Goal: Task Accomplishment & Management: Manage account settings

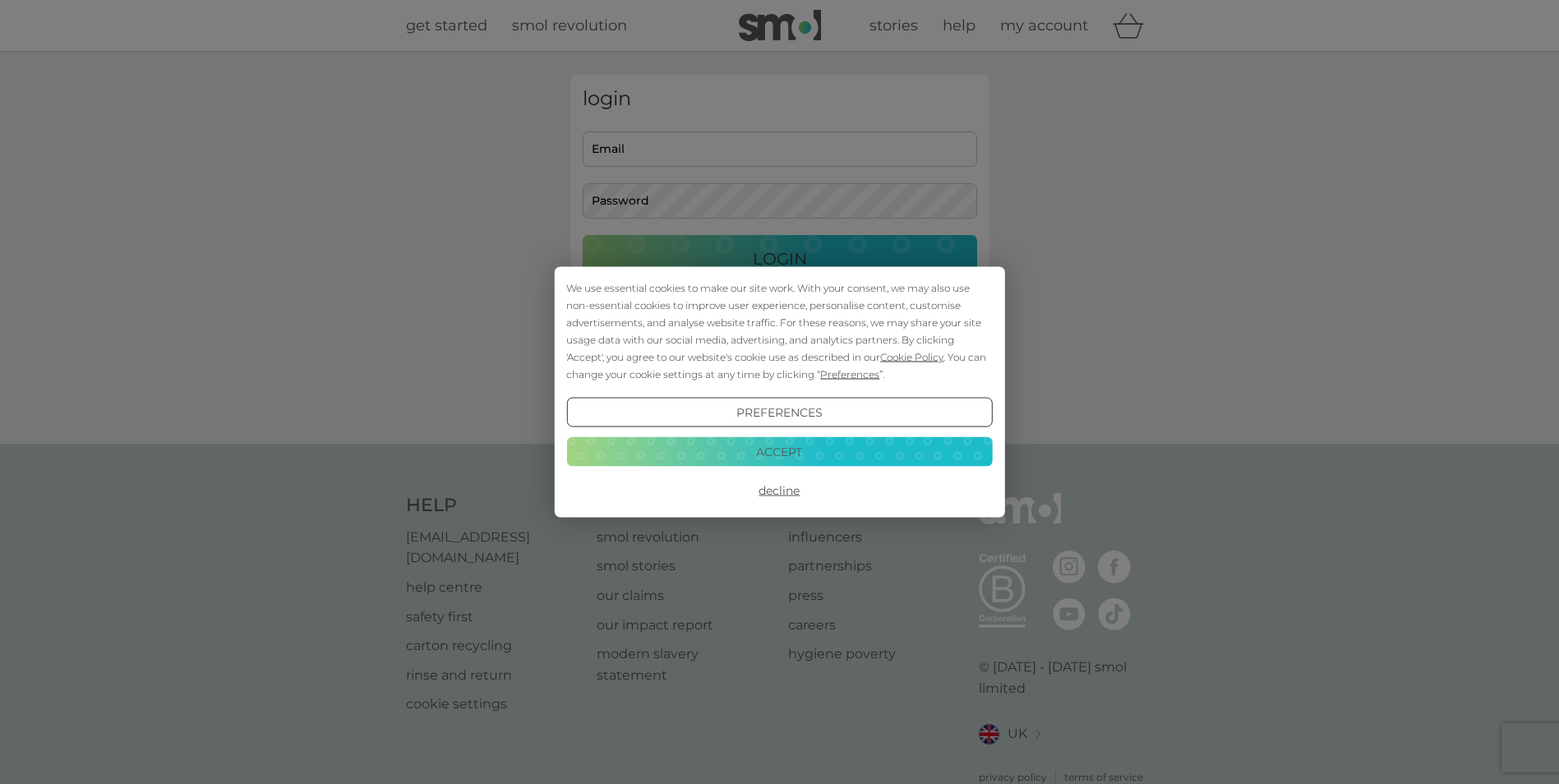
click at [780, 449] on button "Accept" at bounding box center [779, 450] width 425 height 30
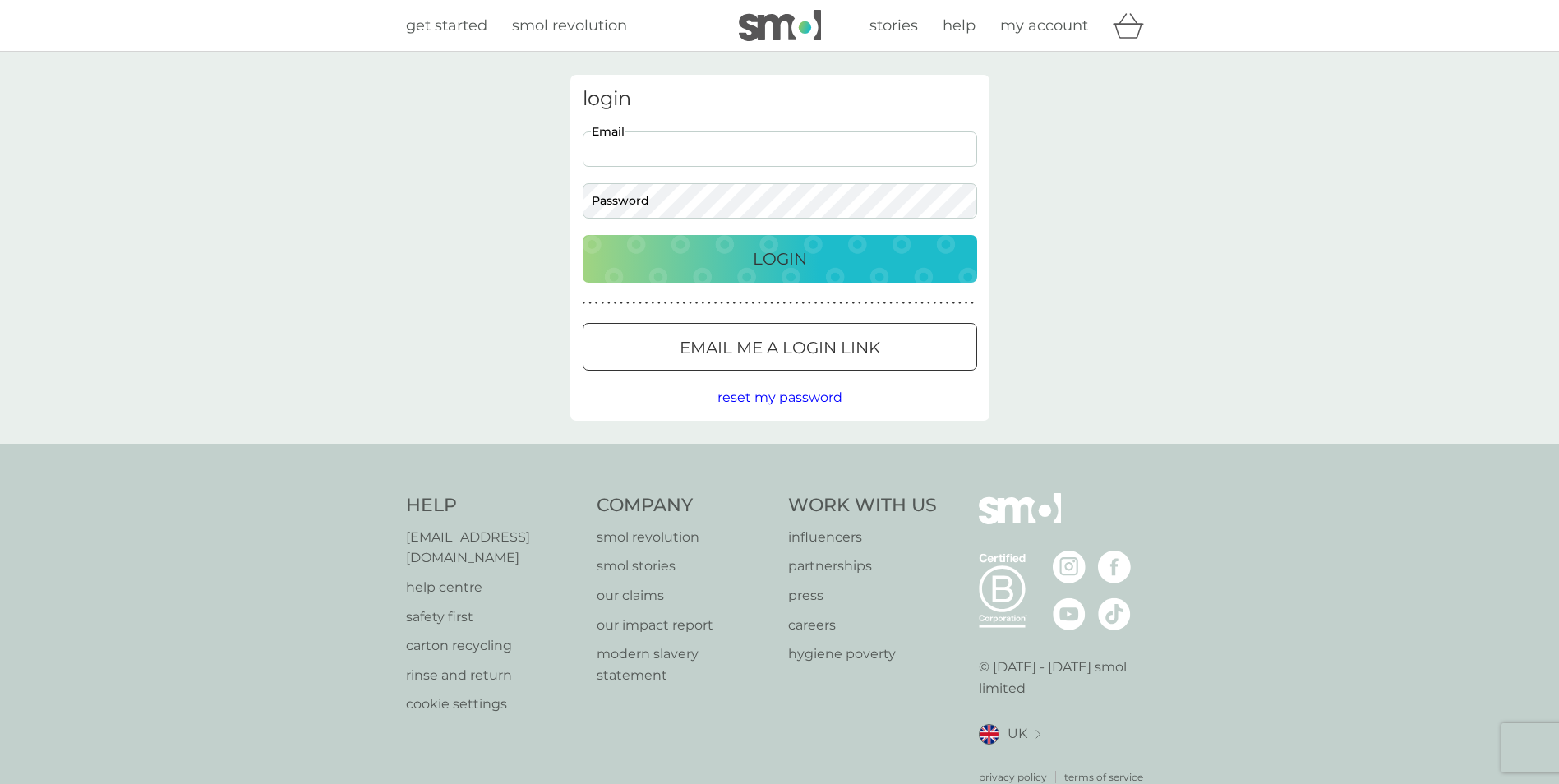
click at [704, 143] on input "Email" at bounding box center [780, 149] width 395 height 36
type input "[EMAIL_ADDRESS][DOMAIN_NAME]"
click at [583, 235] on button "Login" at bounding box center [780, 259] width 395 height 48
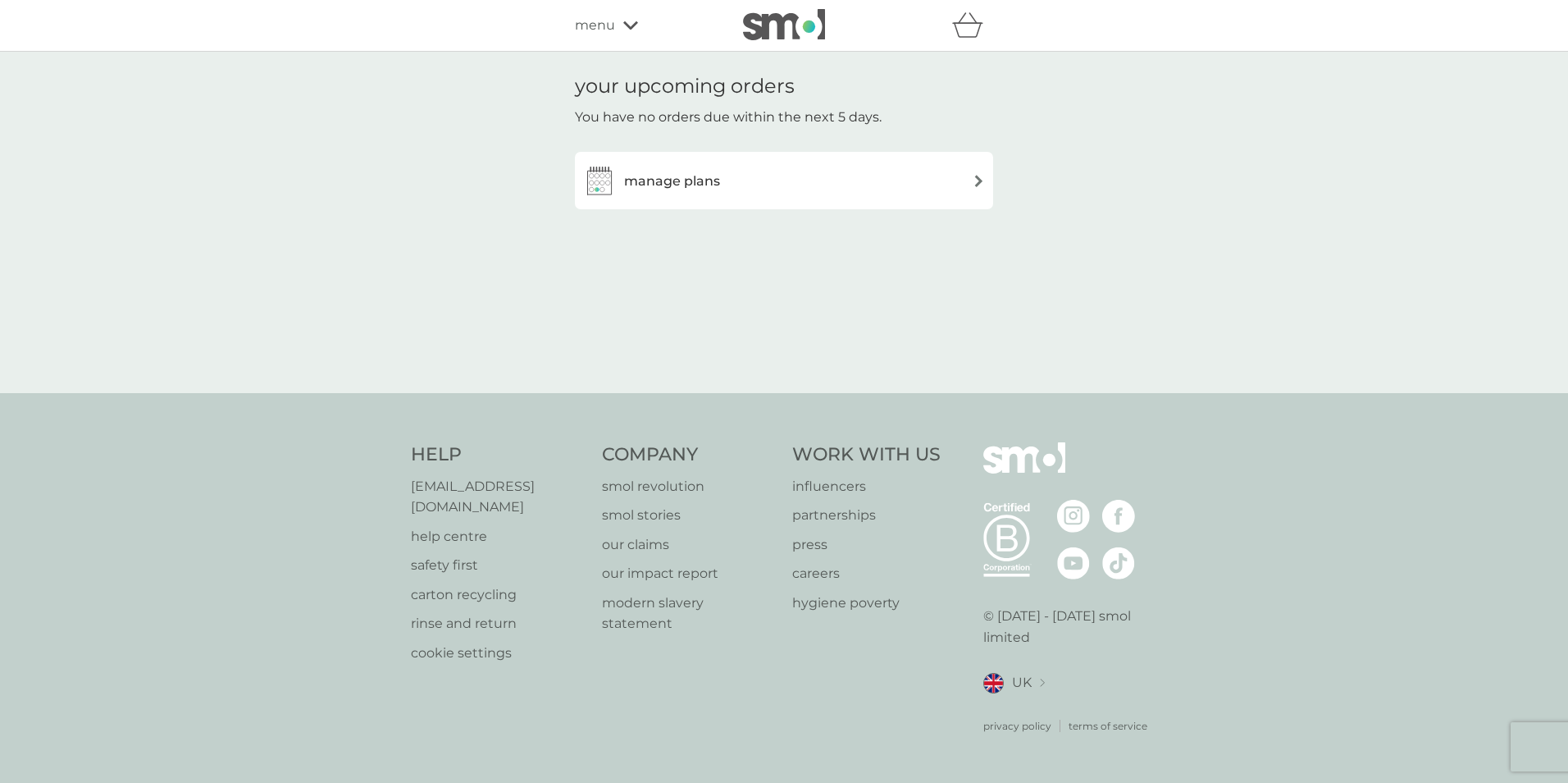
click at [777, 187] on div "manage plans" at bounding box center [784, 180] width 401 height 33
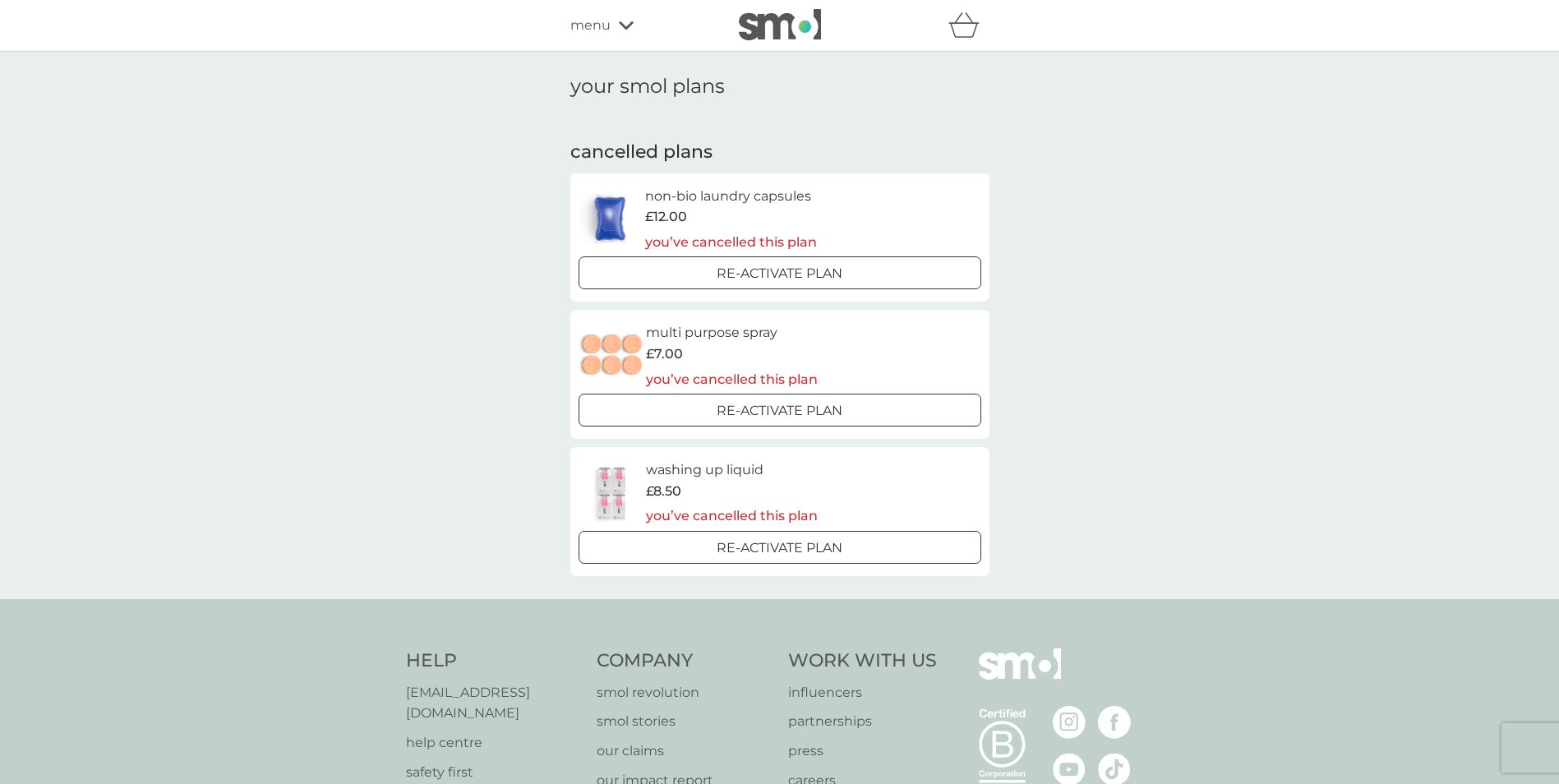
click at [624, 26] on icon at bounding box center [626, 25] width 14 height 10
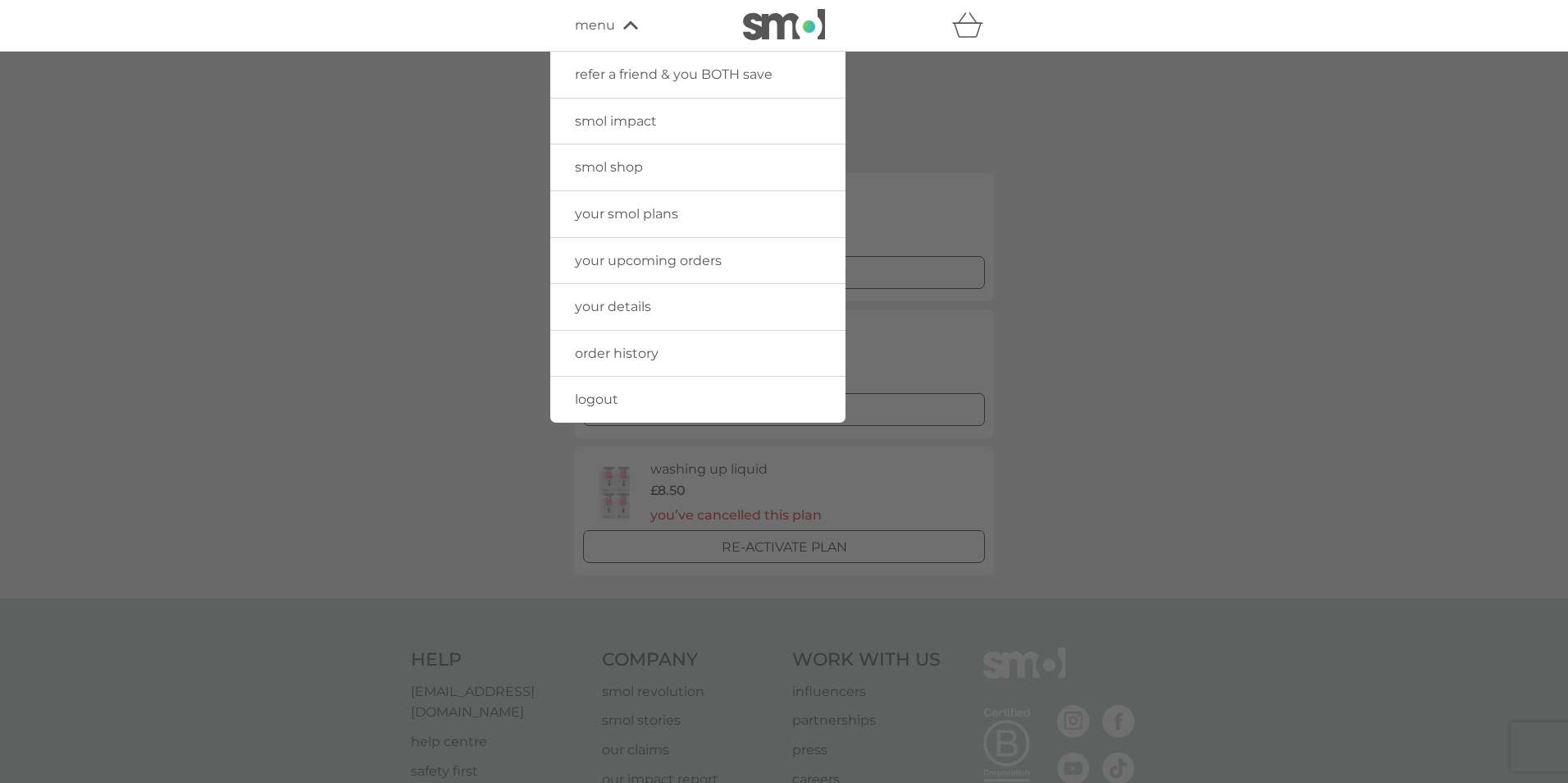
click at [659, 219] on span "your smol plans" at bounding box center [626, 214] width 103 height 15
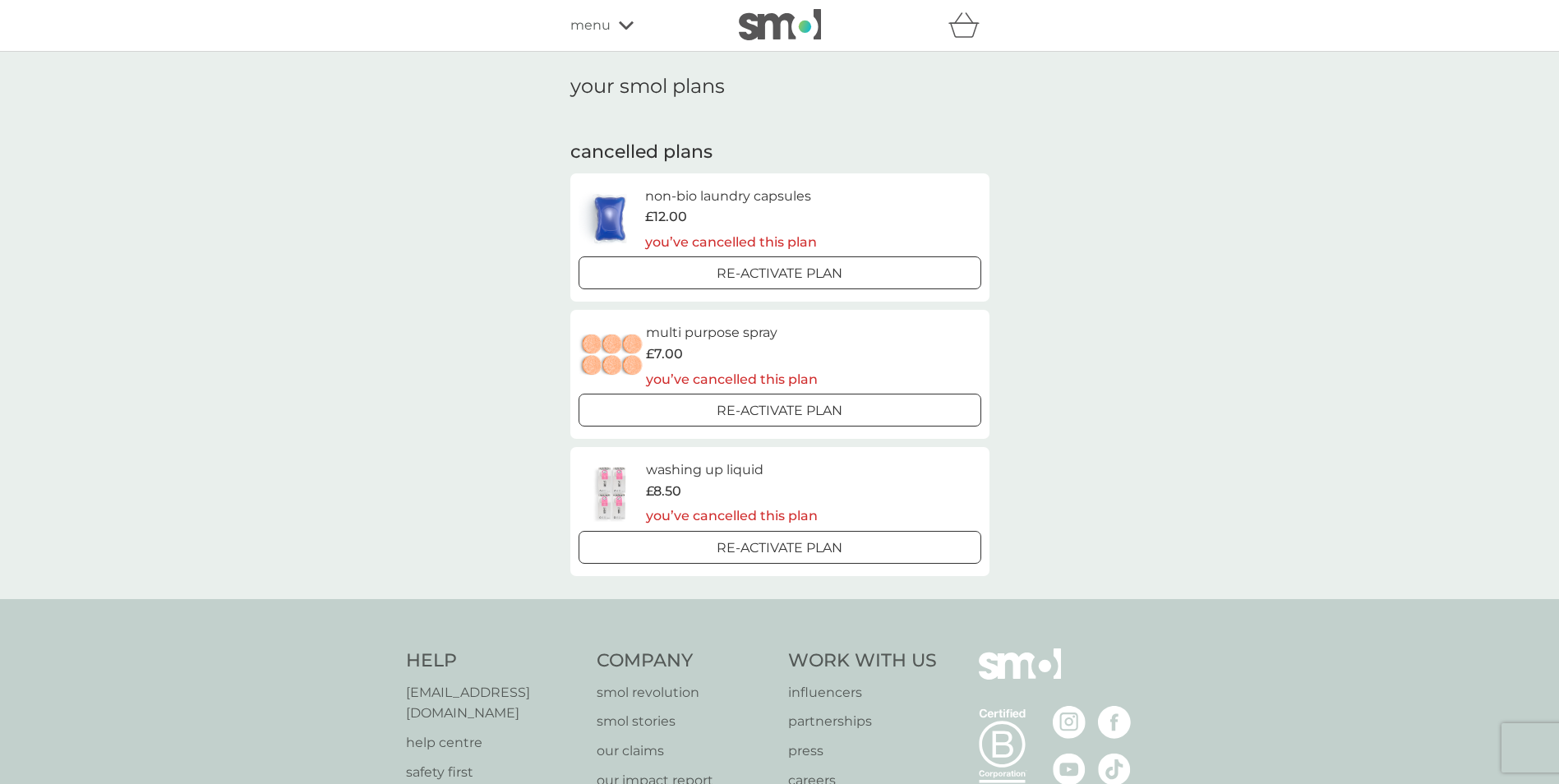
click at [624, 23] on icon at bounding box center [626, 25] width 14 height 10
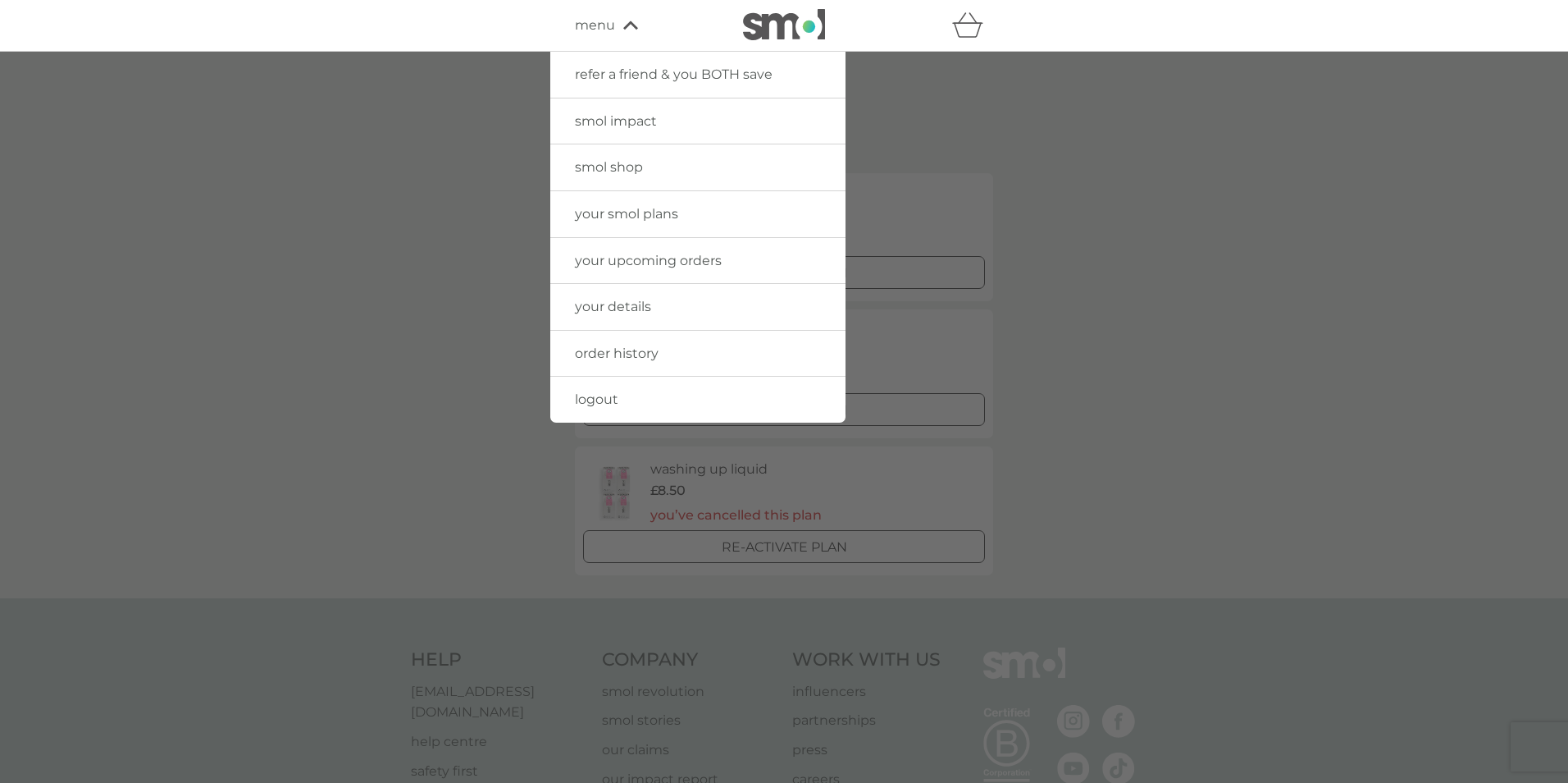
click at [686, 258] on span "your upcoming orders" at bounding box center [648, 261] width 147 height 15
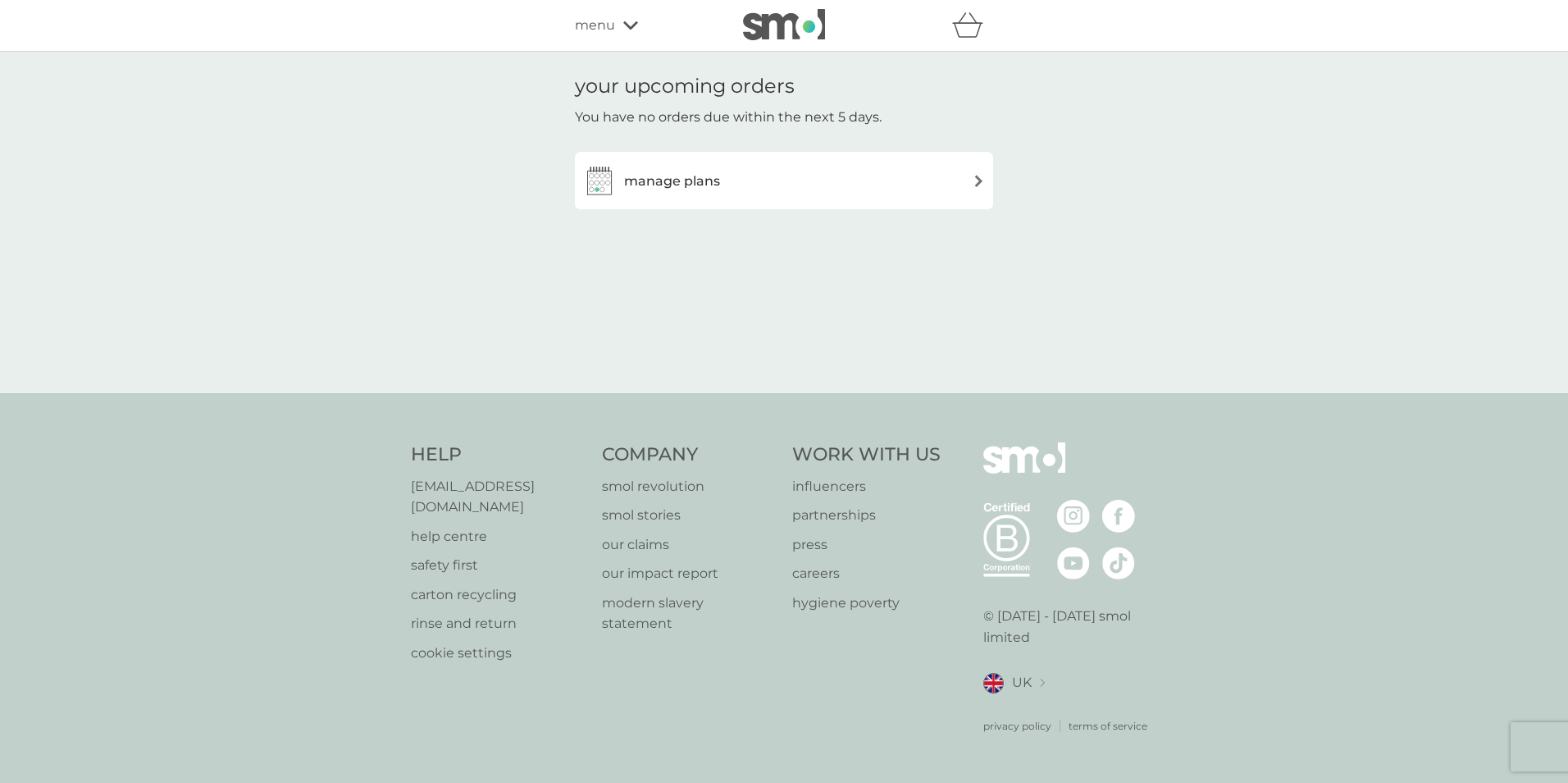
click at [799, 187] on div "manage plans" at bounding box center [784, 180] width 401 height 33
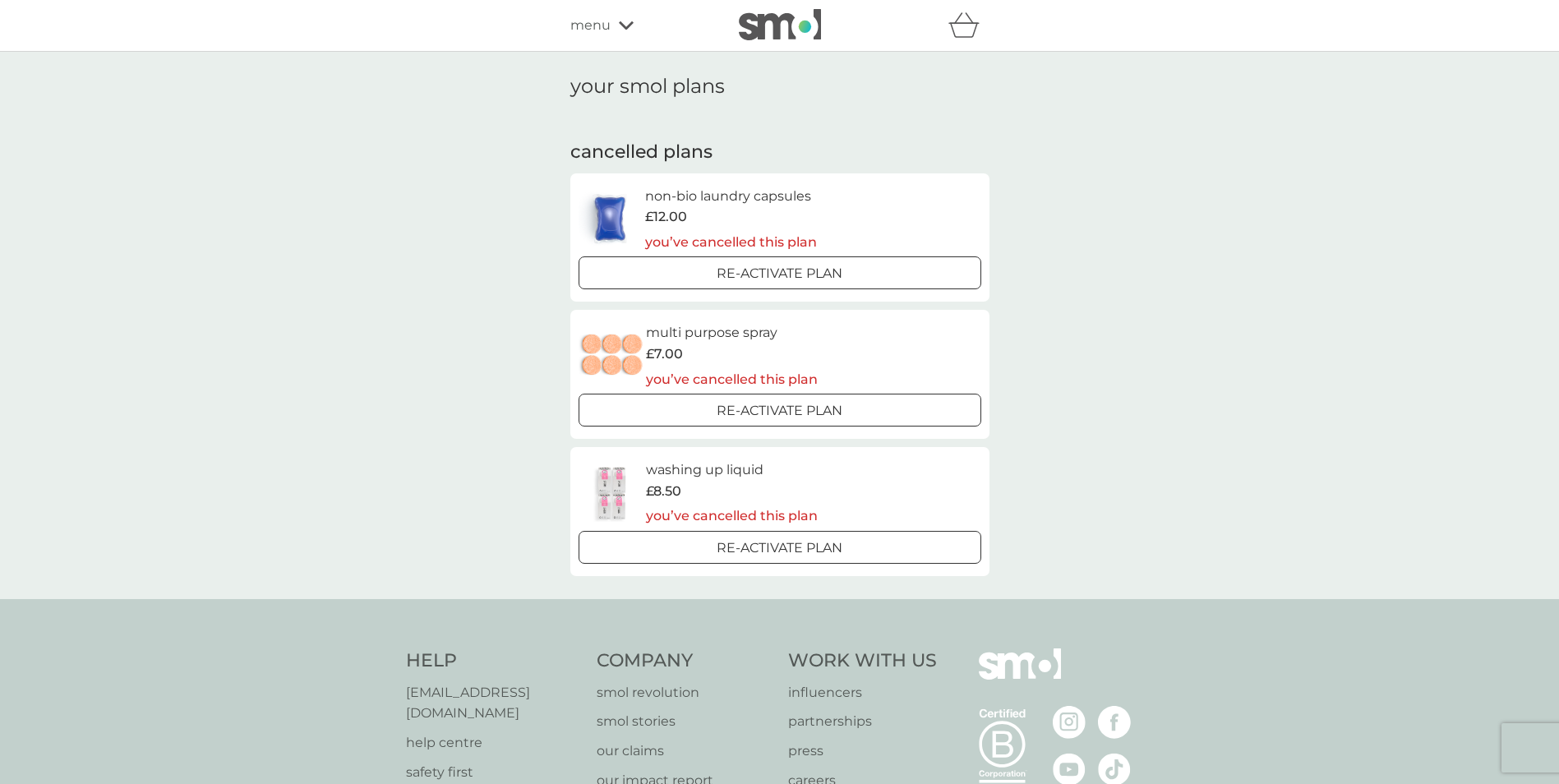
click at [628, 26] on icon at bounding box center [626, 25] width 14 height 9
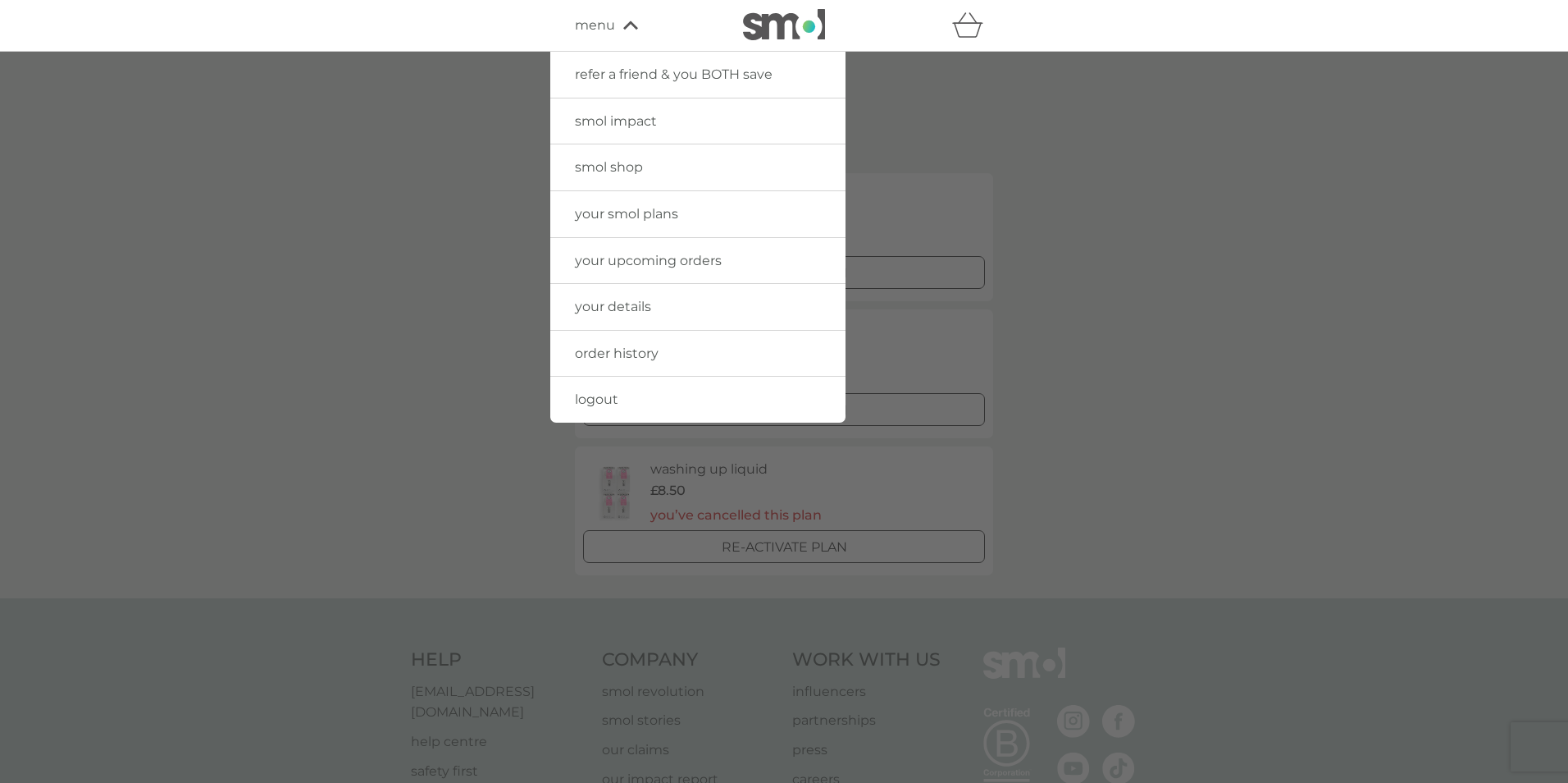
click at [610, 401] on span "logout" at bounding box center [596, 399] width 43 height 15
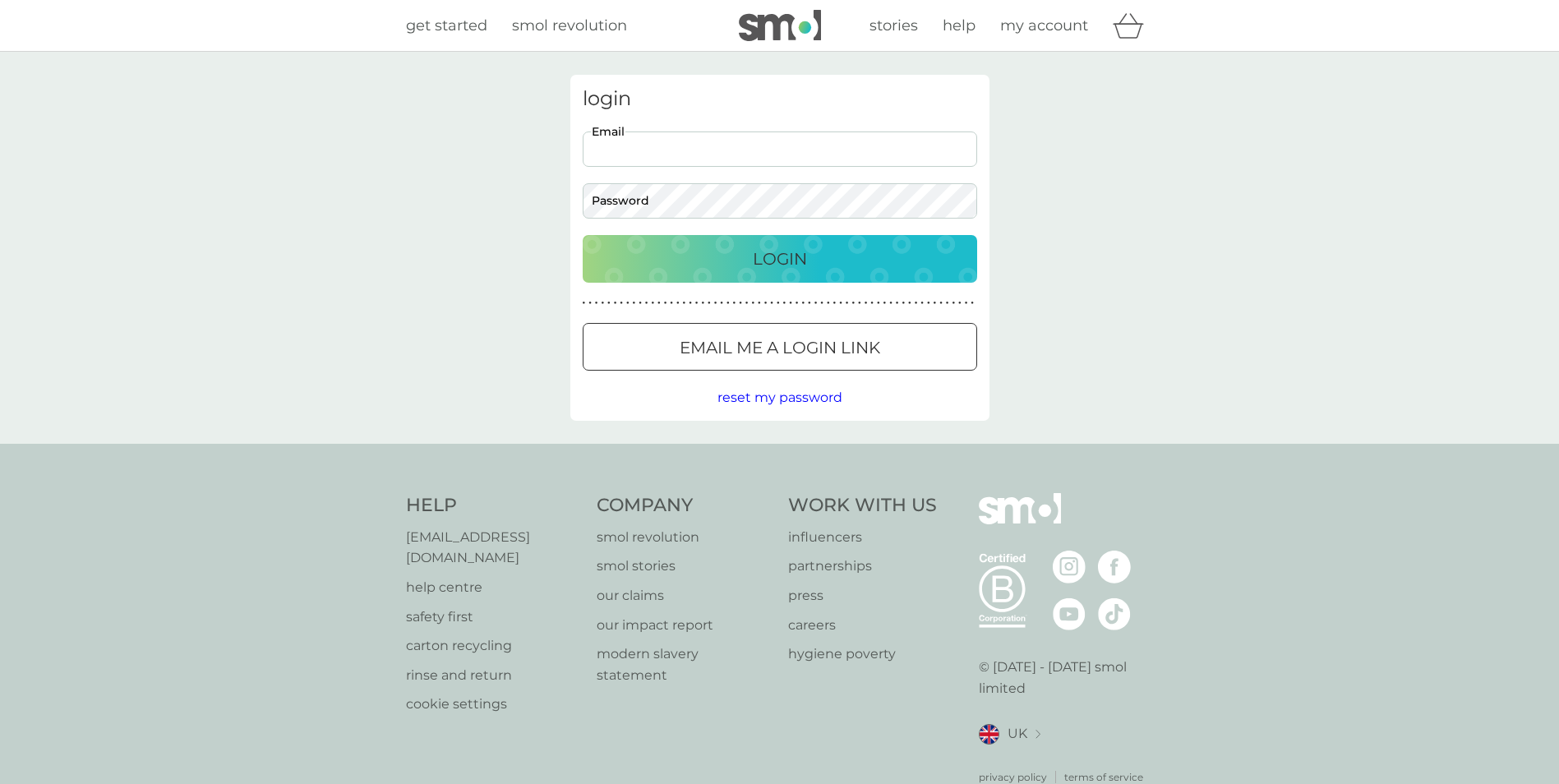
click at [645, 151] on input "Email" at bounding box center [780, 149] width 395 height 36
type input "philippa_coad@hotmail.co.uk"
click at [583, 235] on button "Login" at bounding box center [780, 259] width 395 height 48
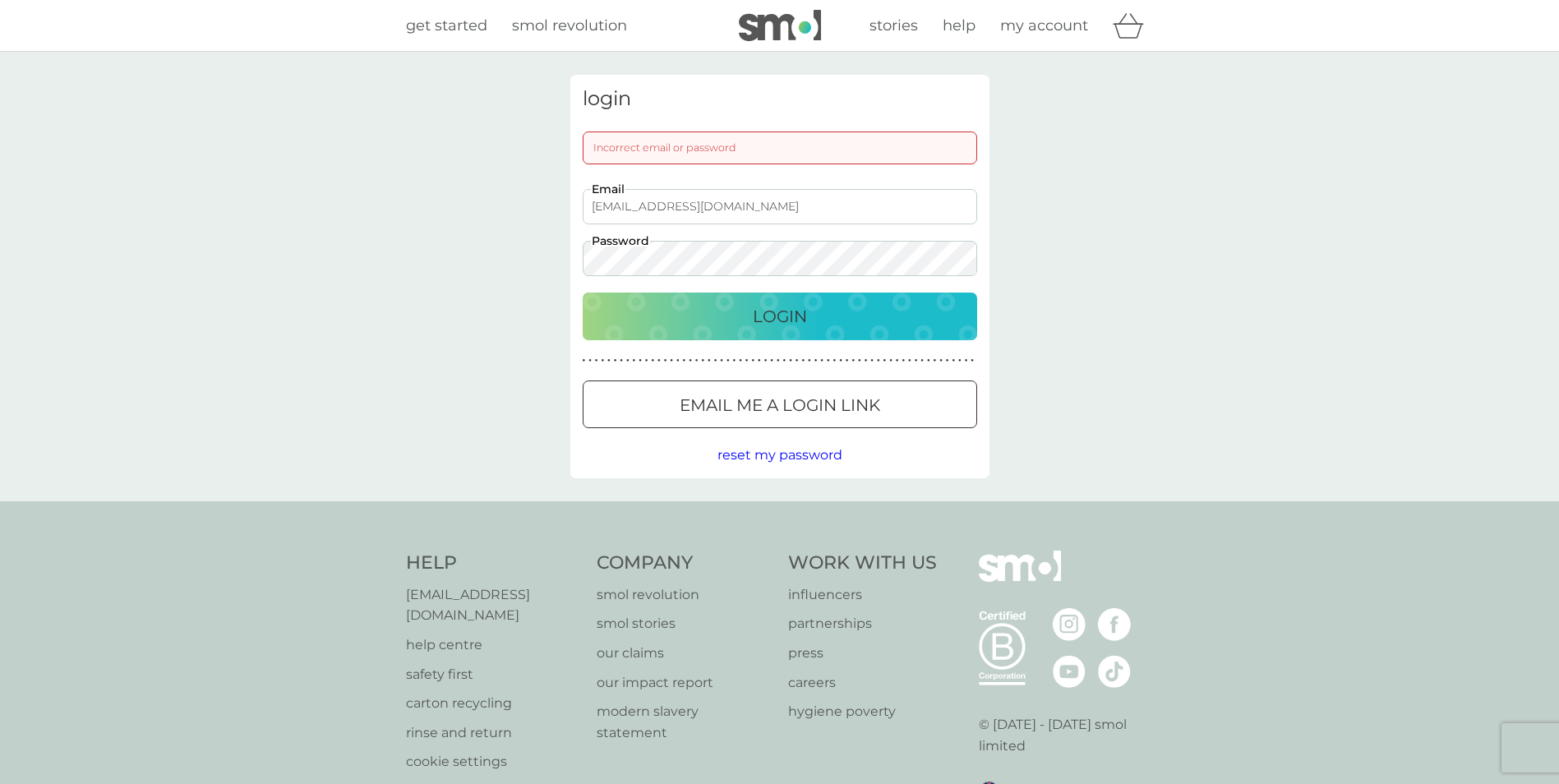
click at [818, 455] on span "reset my password" at bounding box center [780, 455] width 125 height 15
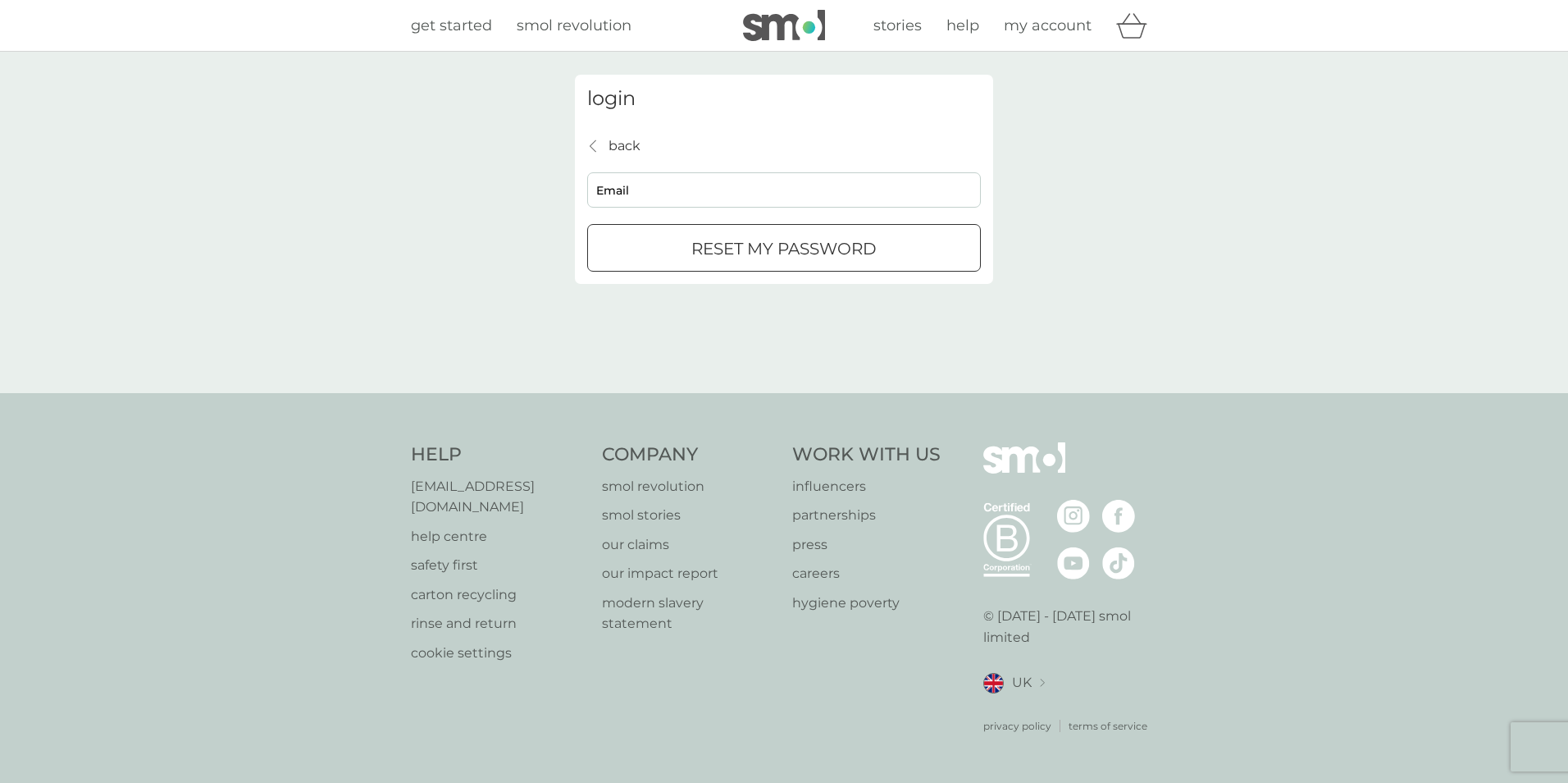
click at [702, 200] on input "Email" at bounding box center [784, 190] width 394 height 35
type input "philippa_coad@hotmail.co.uk"
click at [760, 249] on div "submit" at bounding box center [763, 246] width 9 height 9
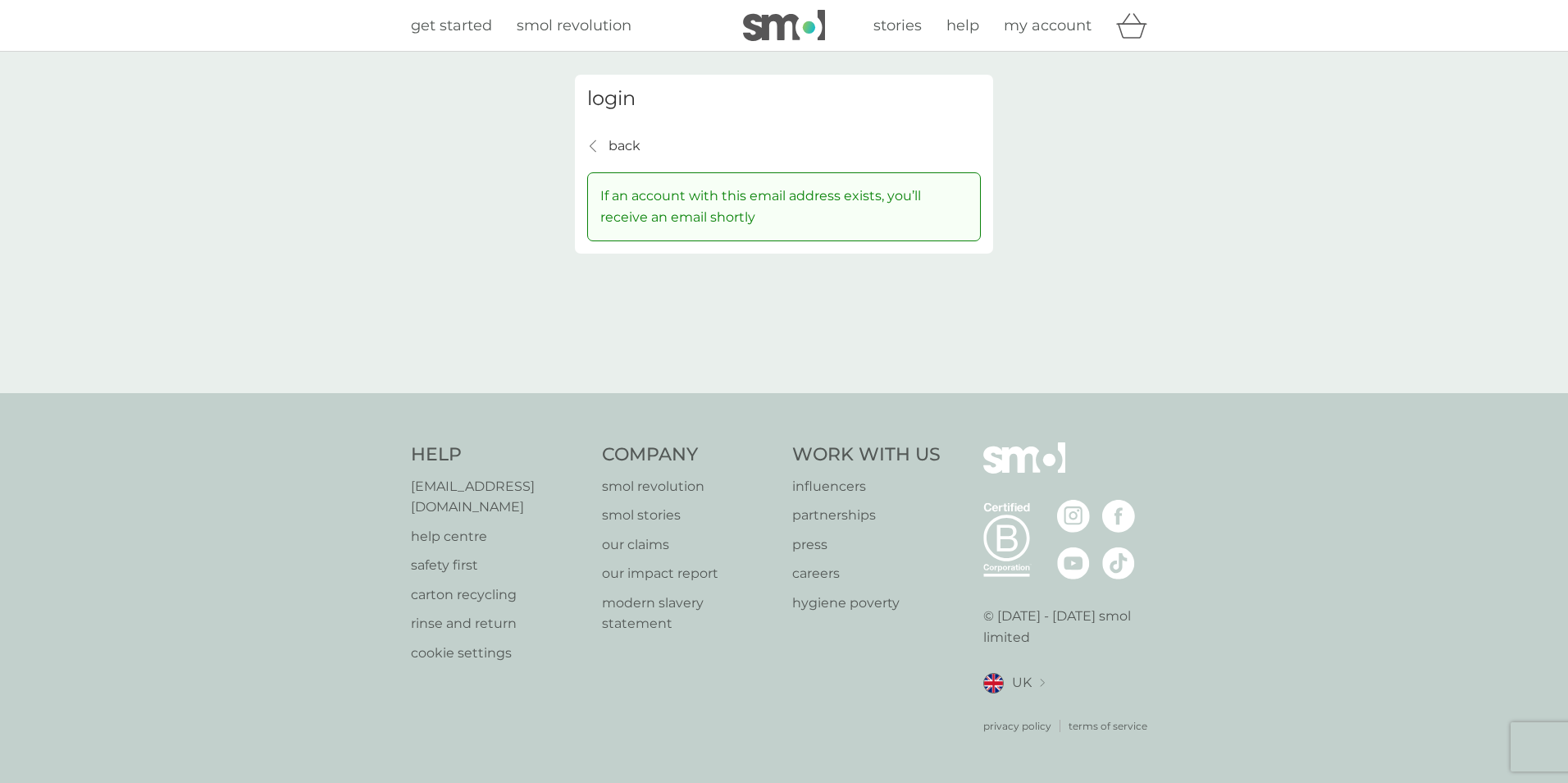
click at [761, 221] on p "If an account with this email address exists, you’ll receive an email shortly" at bounding box center [784, 206] width 367 height 42
click at [630, 149] on p "back" at bounding box center [624, 146] width 32 height 21
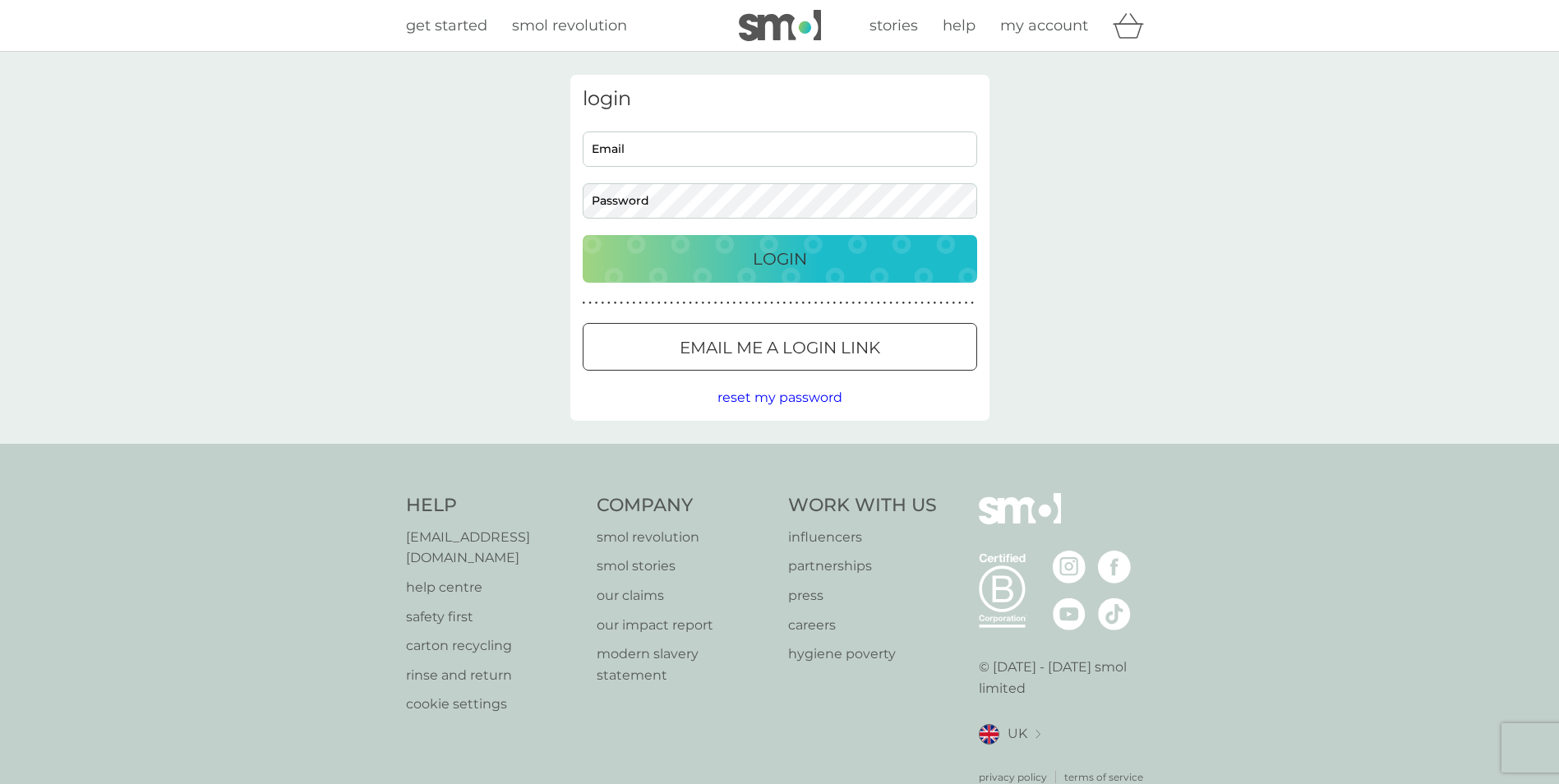
type input "philippa_coad@hotmail.co.uk"
click at [803, 259] on p "Login" at bounding box center [780, 258] width 54 height 26
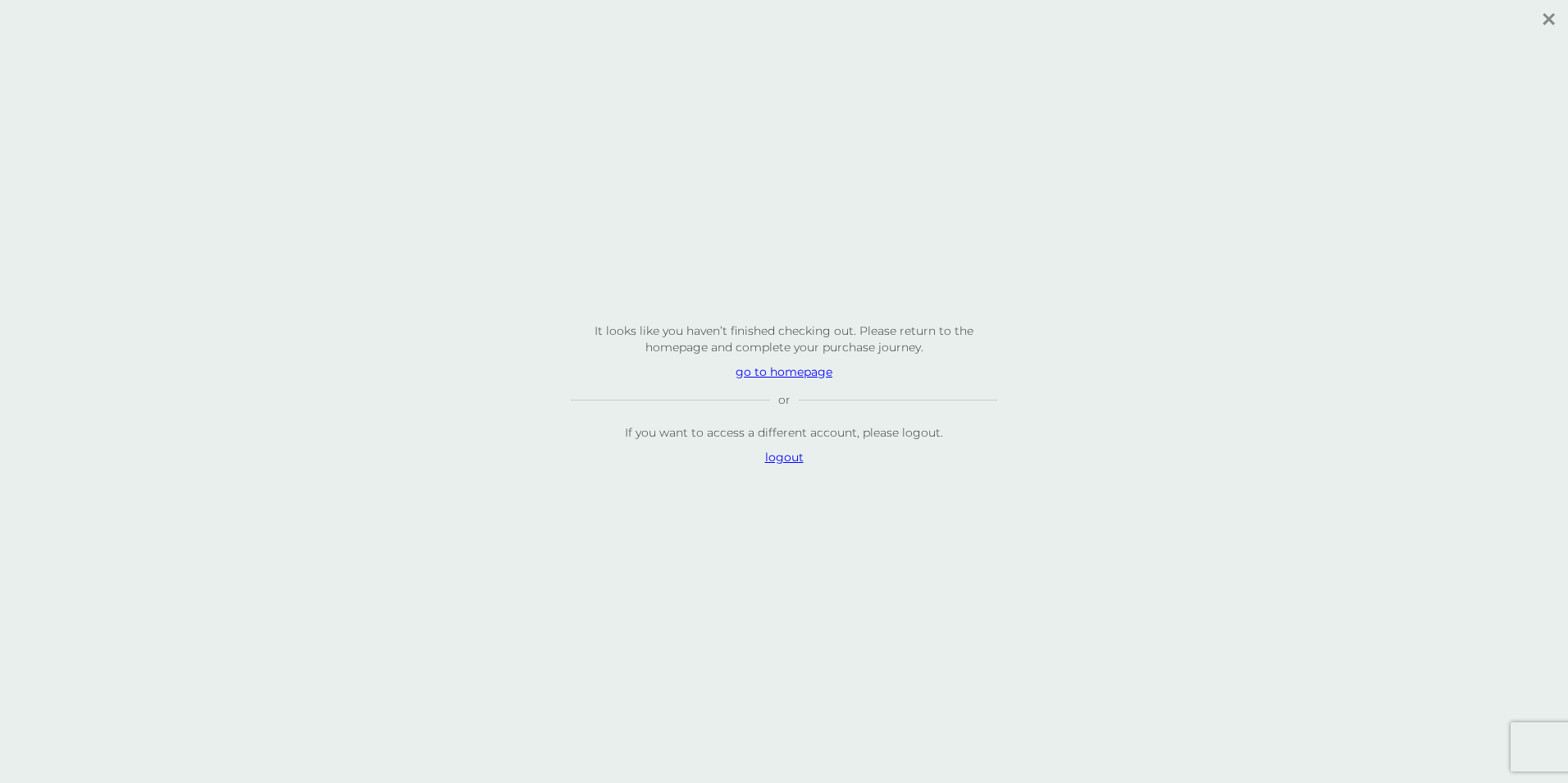
click at [816, 373] on p "go to homepage" at bounding box center [784, 371] width 426 height 16
click at [809, 372] on p "go to homepage" at bounding box center [784, 371] width 426 height 16
click at [788, 456] on p "logout" at bounding box center [784, 456] width 426 height 16
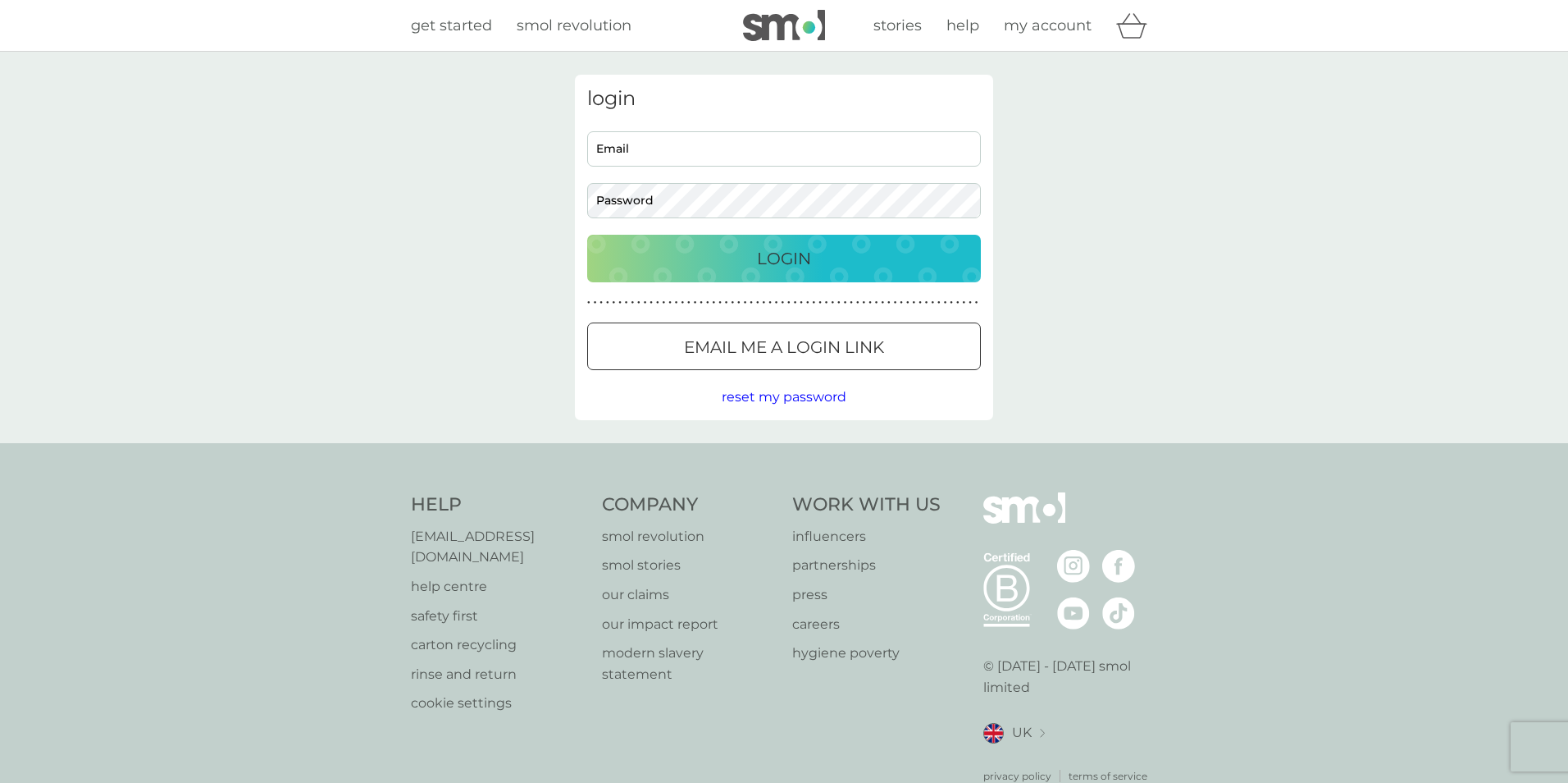
type input "[EMAIL_ADDRESS][DOMAIN_NAME]"
click at [581, 235] on button "Login" at bounding box center [778, 259] width 394 height 48
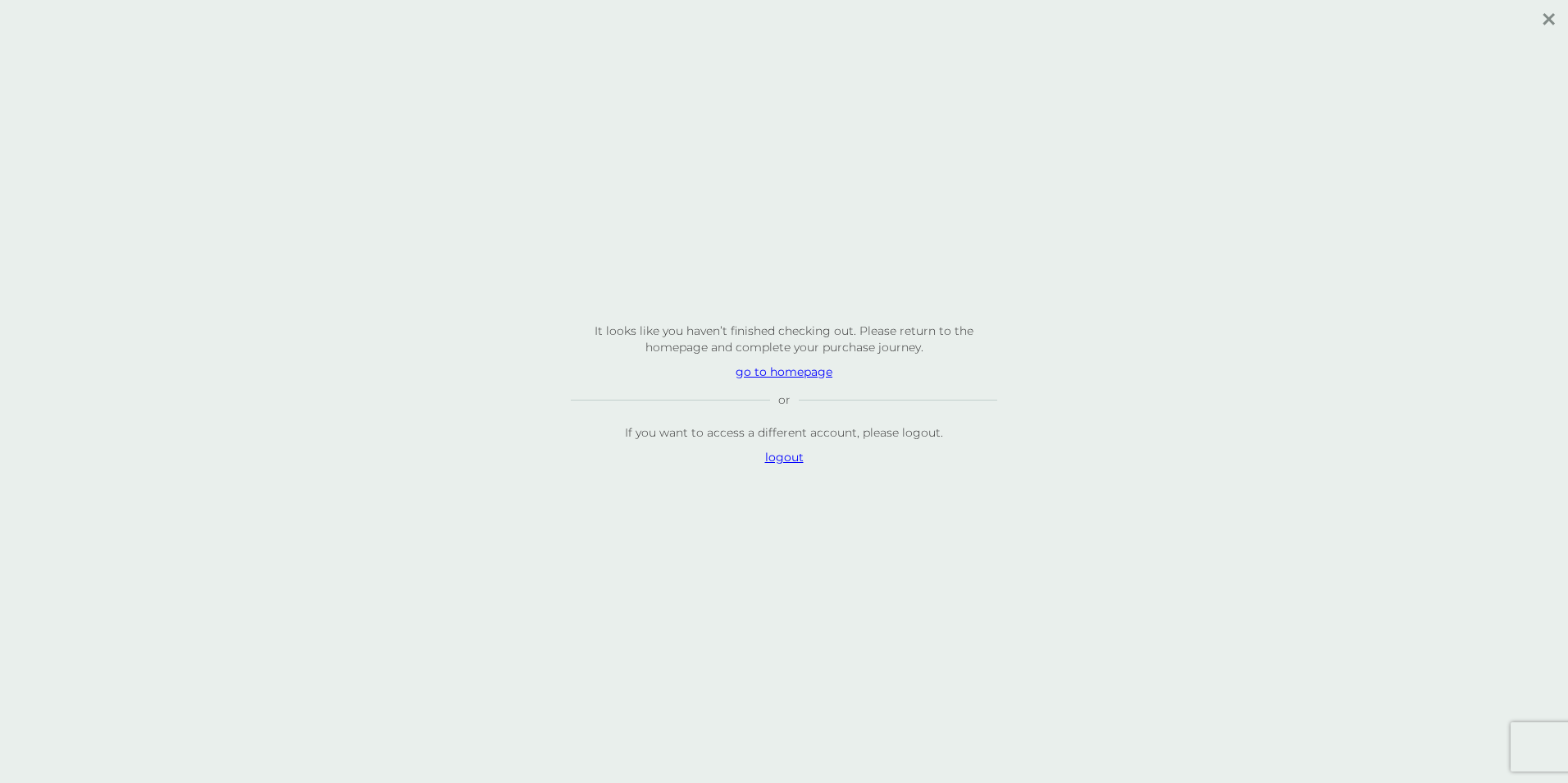
click at [823, 376] on p "go to homepage" at bounding box center [784, 371] width 426 height 16
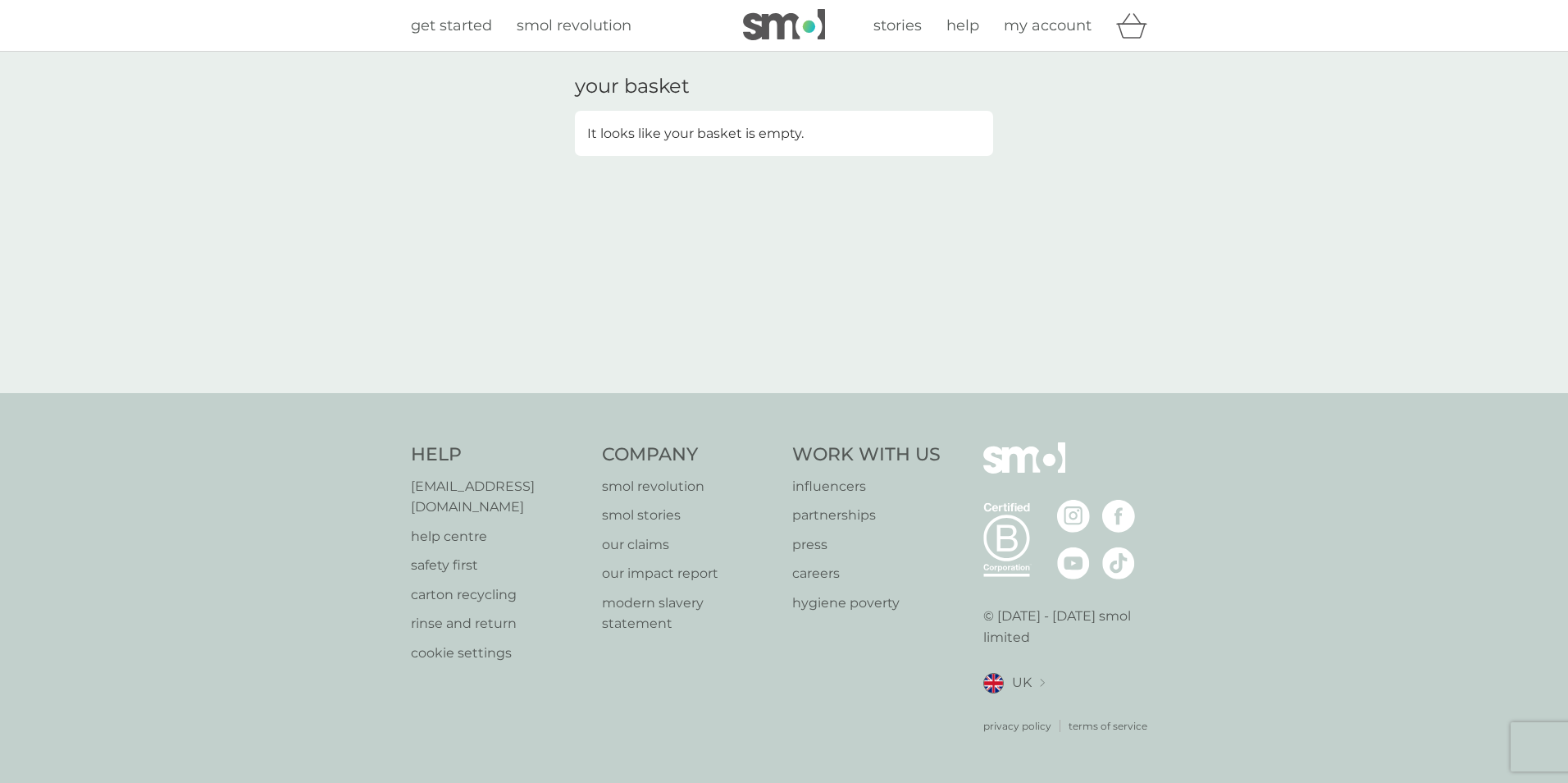
click at [1131, 27] on icon "basket" at bounding box center [1131, 26] width 32 height 26
click at [1025, 24] on span "my account" at bounding box center [1048, 25] width 88 height 18
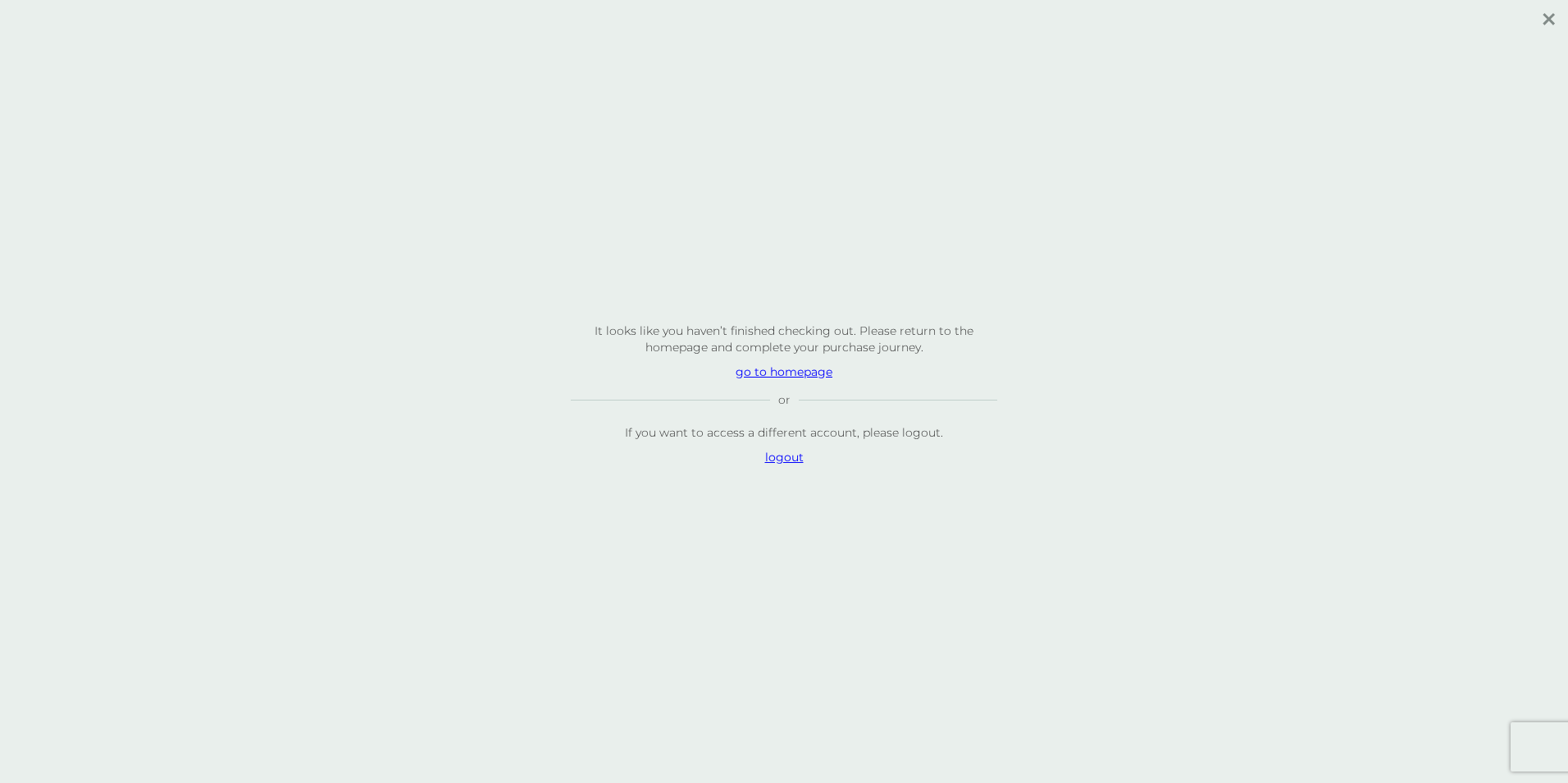
click at [807, 368] on p "go to homepage" at bounding box center [784, 371] width 426 height 16
click at [791, 459] on p "logout" at bounding box center [784, 456] width 426 height 16
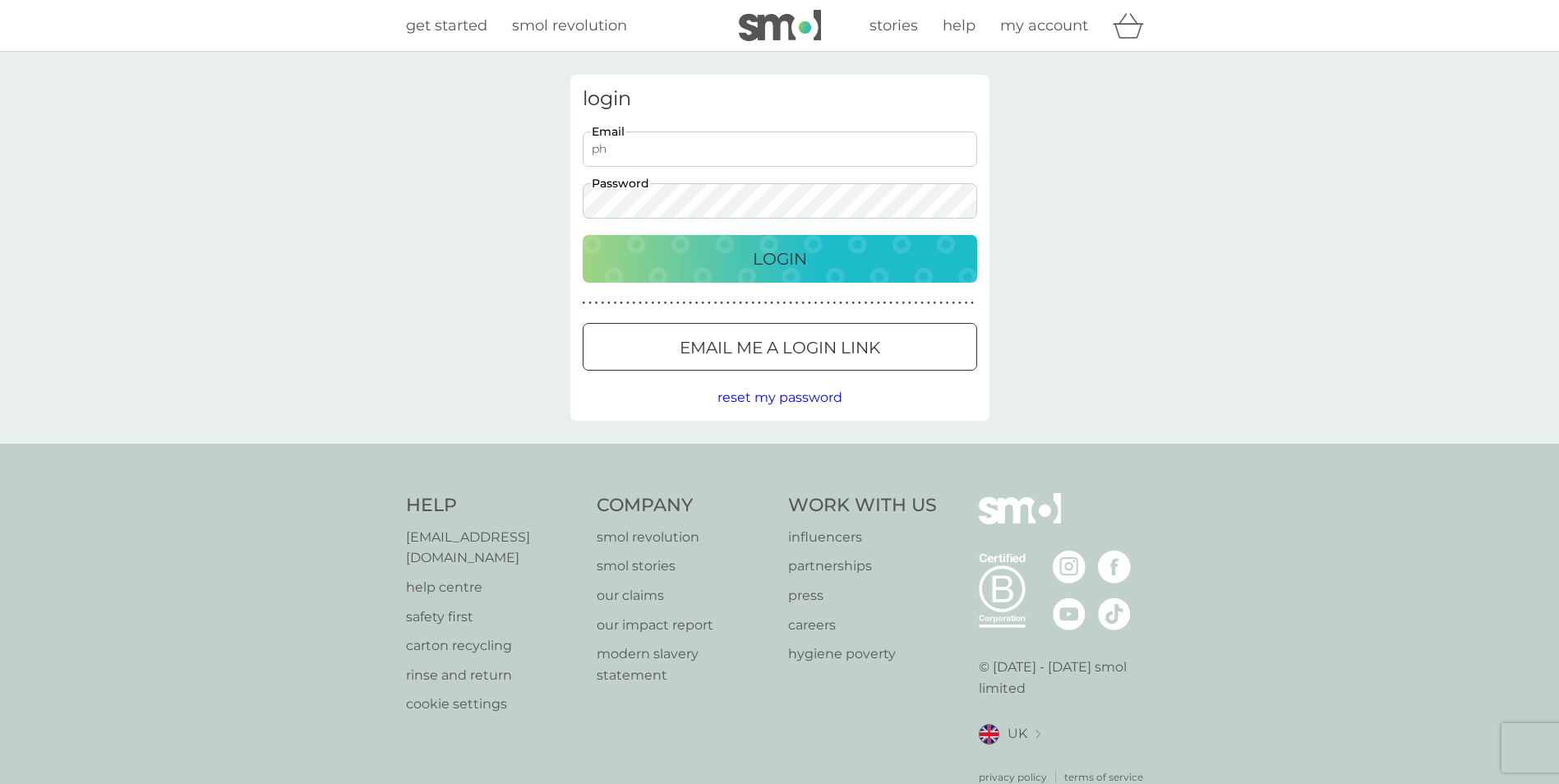
type input "p"
type input "[EMAIL_ADDRESS][DOMAIN_NAME]"
click at [784, 254] on p "Login" at bounding box center [780, 258] width 54 height 26
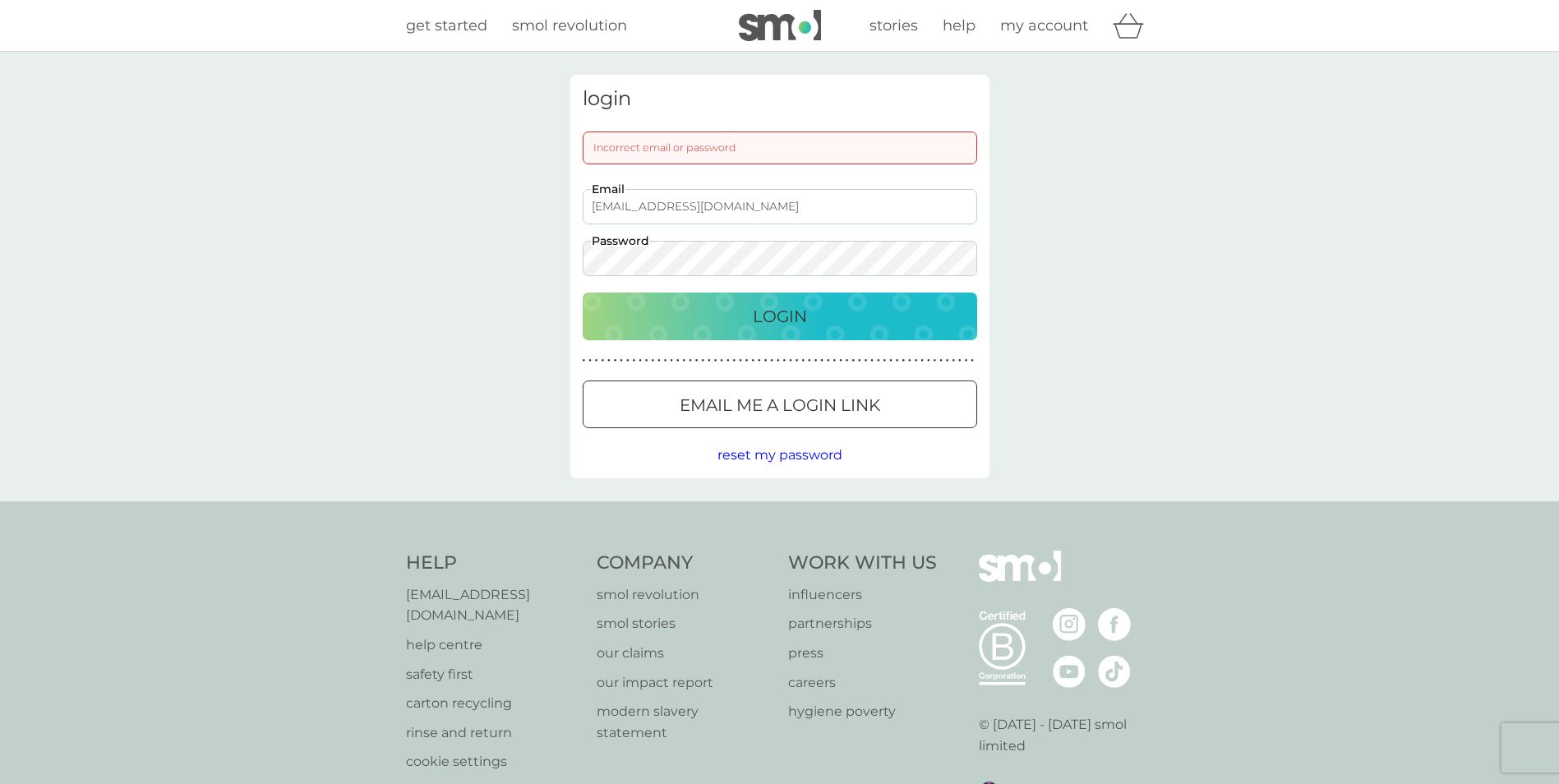
click at [583, 293] on button "Login" at bounding box center [780, 317] width 395 height 48
click at [916, 326] on div "Login" at bounding box center [780, 316] width 362 height 26
click at [783, 318] on p "Login" at bounding box center [780, 316] width 54 height 26
click at [830, 454] on span "reset my password" at bounding box center [780, 455] width 125 height 15
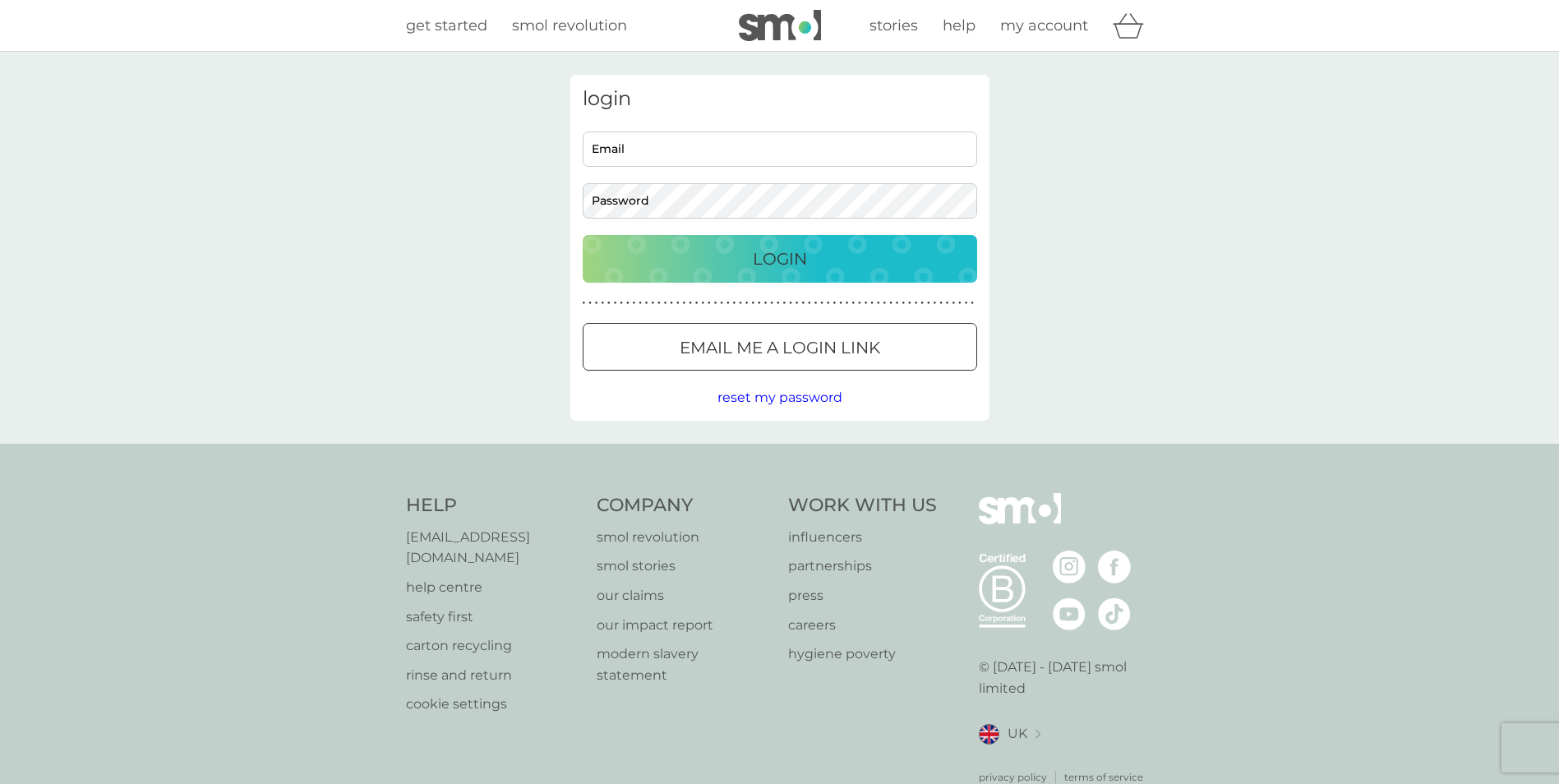
type input "[EMAIL_ADDRESS][DOMAIN_NAME]"
click at [779, 263] on p "Login" at bounding box center [780, 258] width 54 height 26
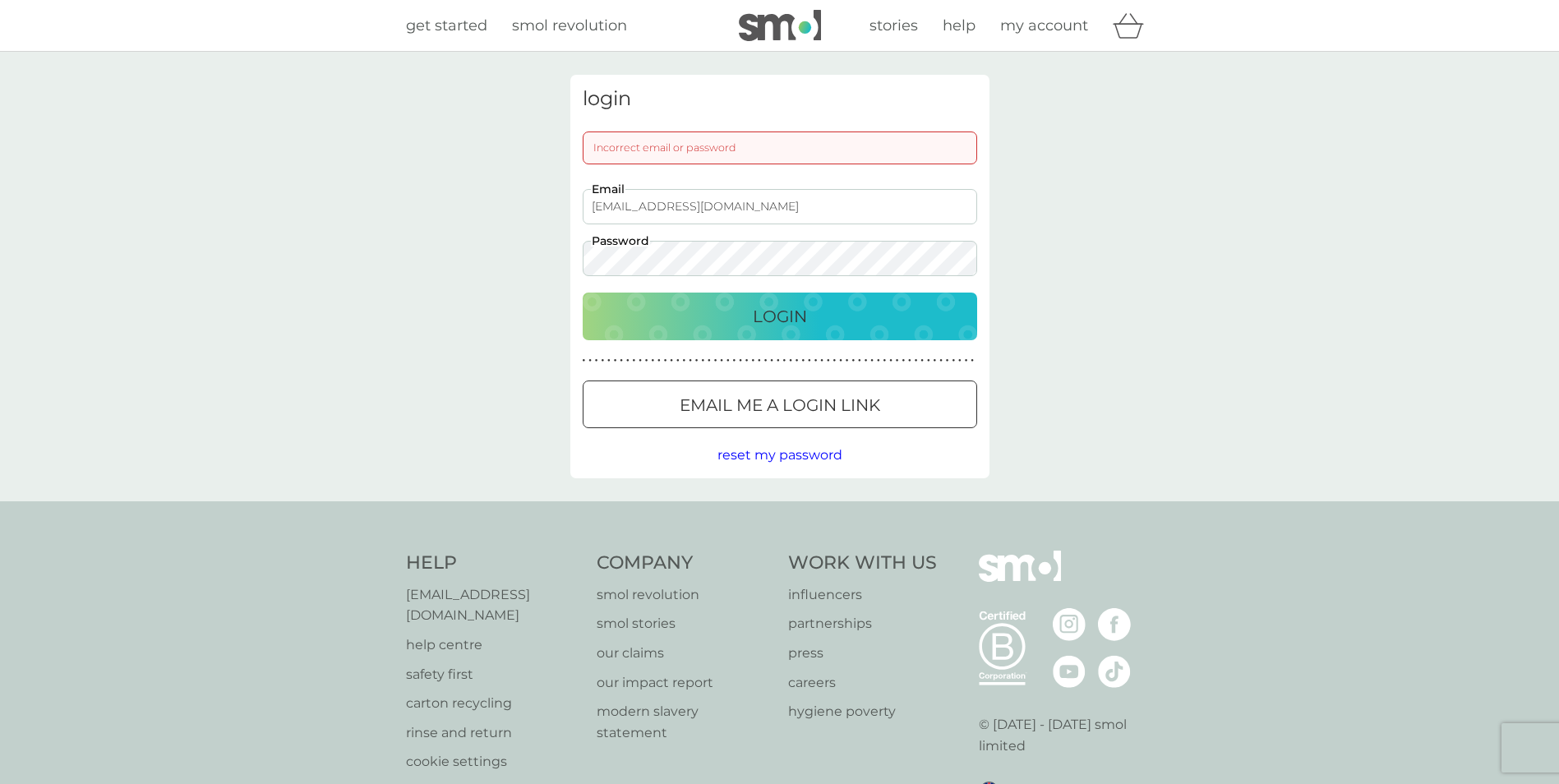
click at [795, 405] on div at bounding box center [780, 405] width 60 height 17
